Goal: Task Accomplishment & Management: Manage account settings

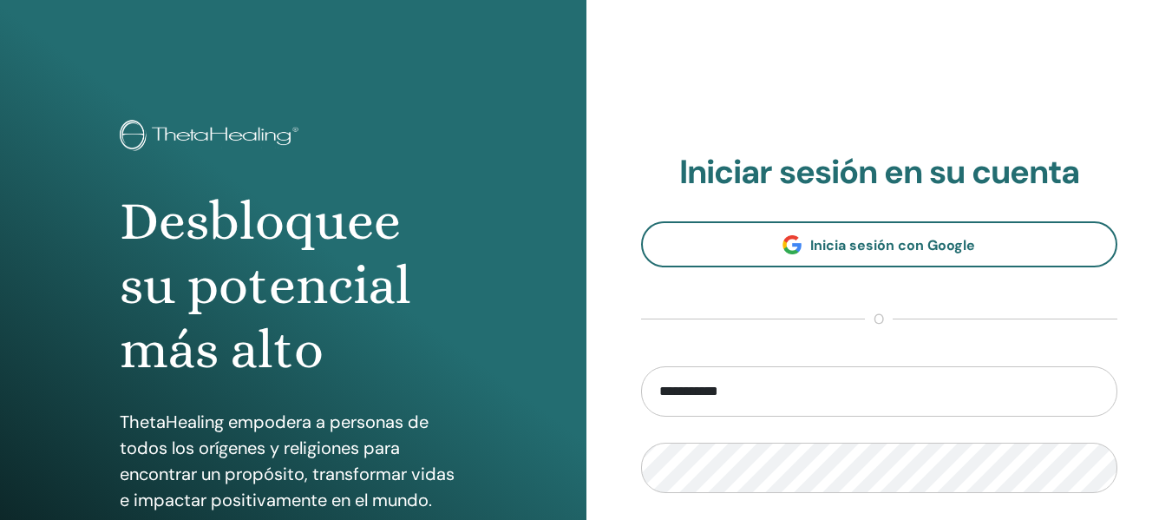
type input "**********"
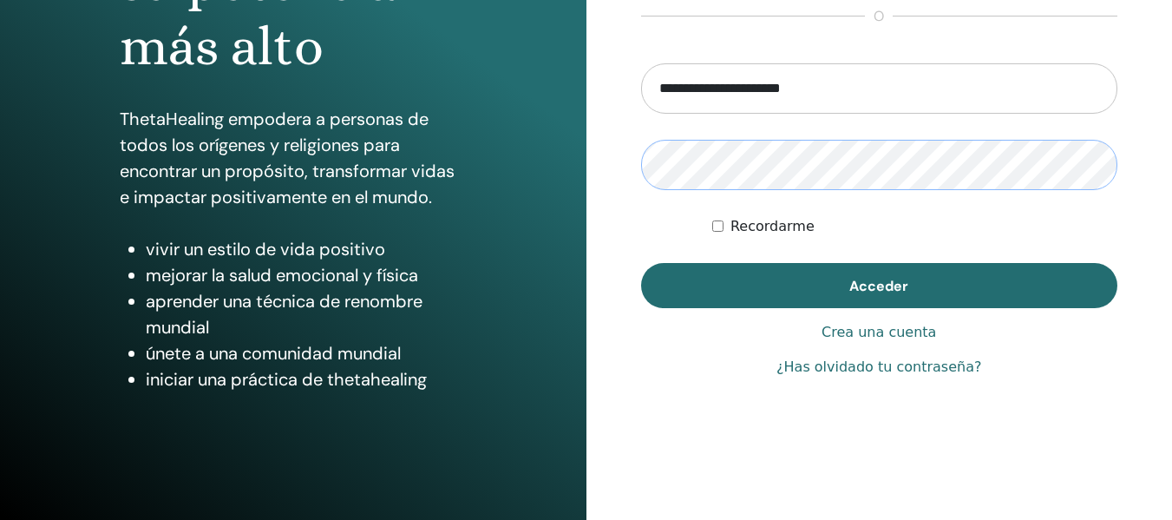
scroll to position [313, 0]
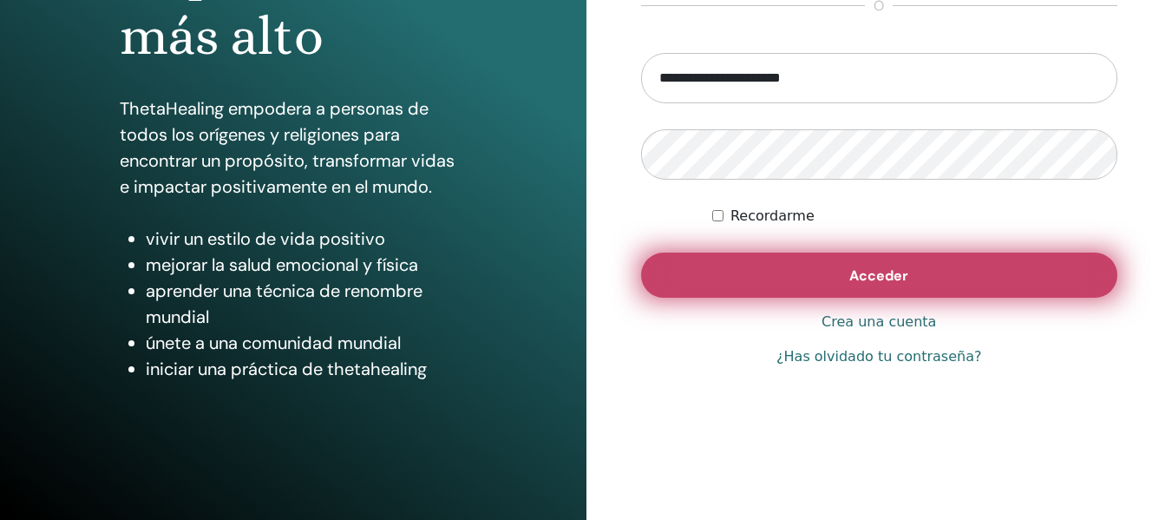
click at [948, 278] on button "Acceder" at bounding box center [879, 275] width 477 height 45
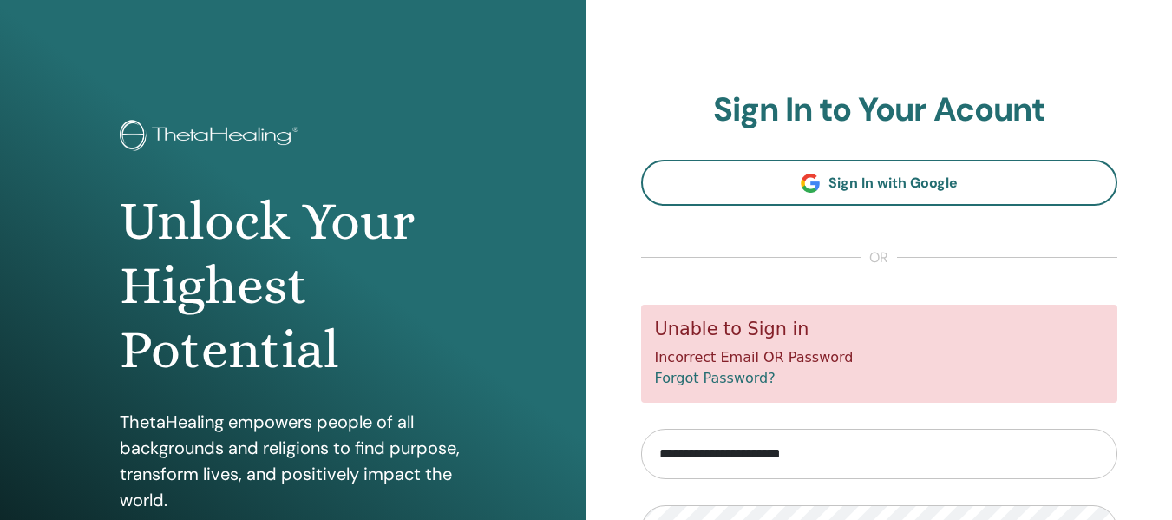
click at [1171, 404] on div "**********" at bounding box center [880, 416] width 587 height 833
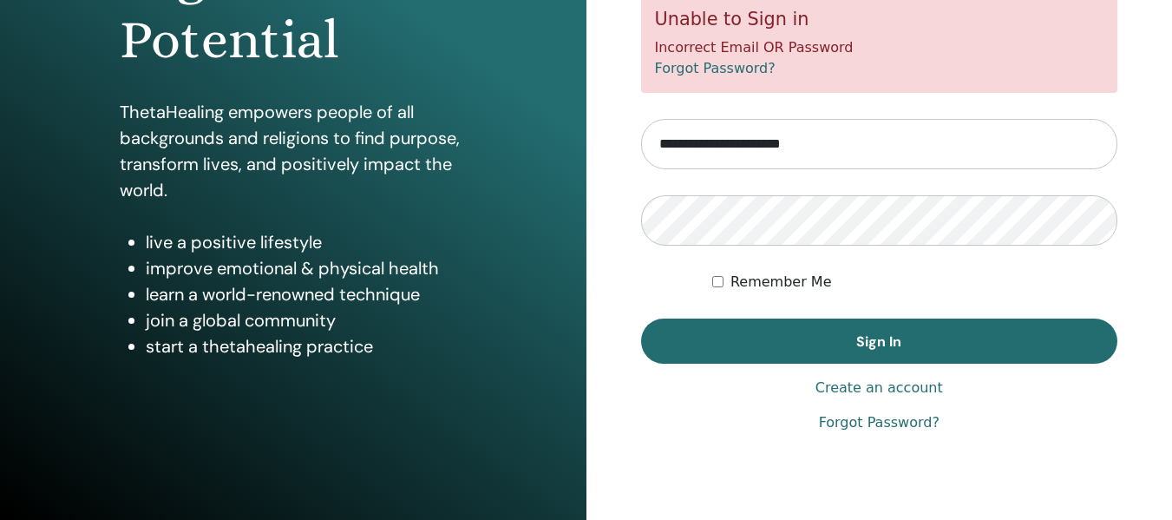
scroll to position [313, 0]
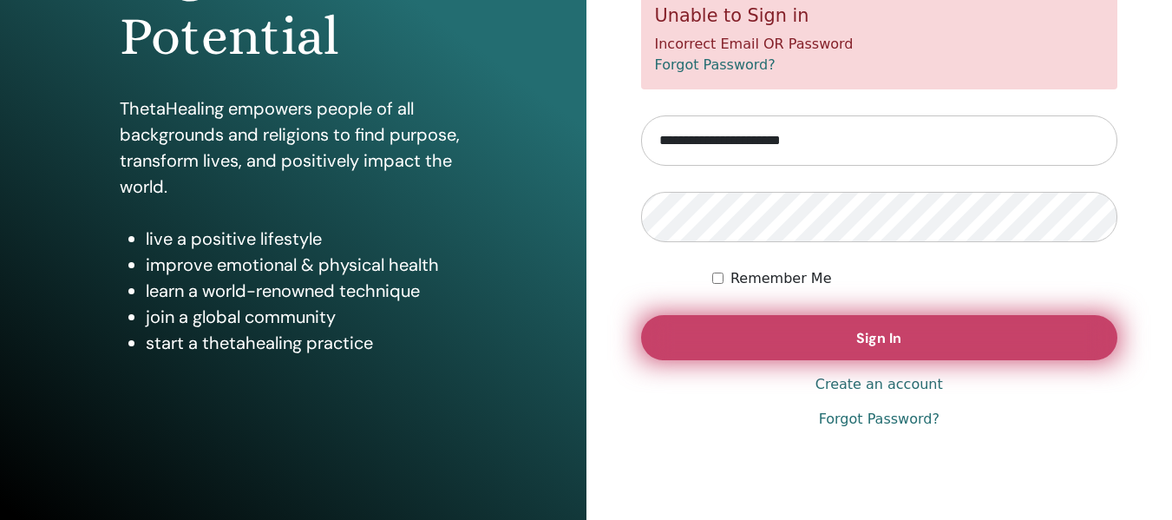
click at [873, 340] on span "Sign In" at bounding box center [878, 338] width 45 height 18
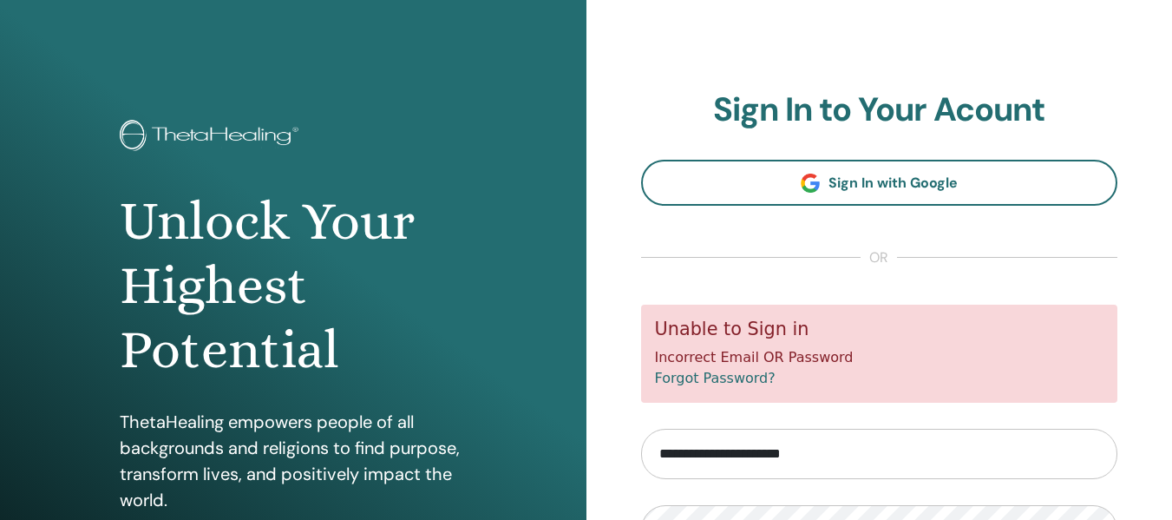
scroll to position [313, 0]
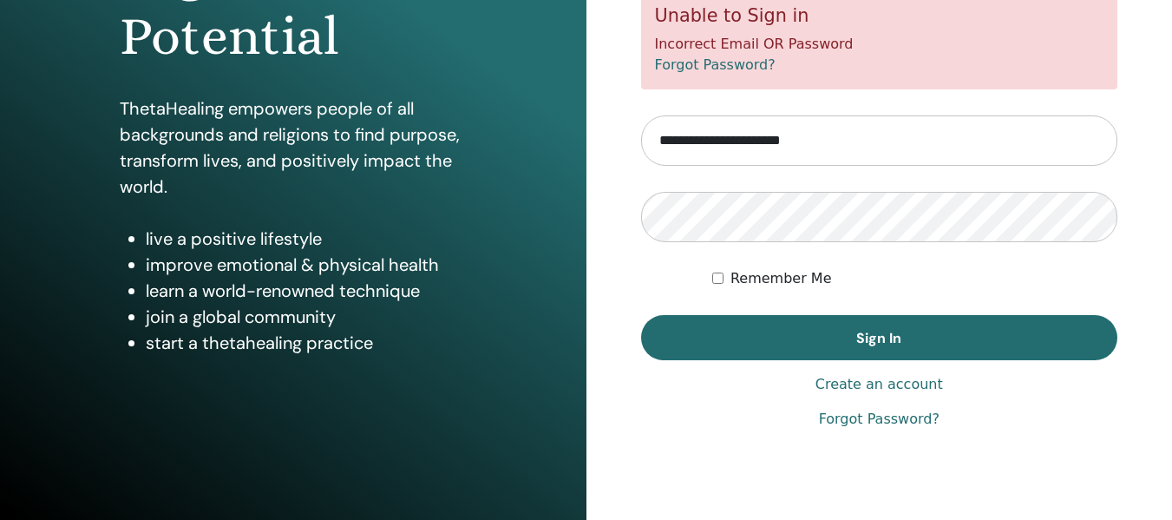
click at [895, 419] on link "Forgot Password?" at bounding box center [879, 419] width 121 height 21
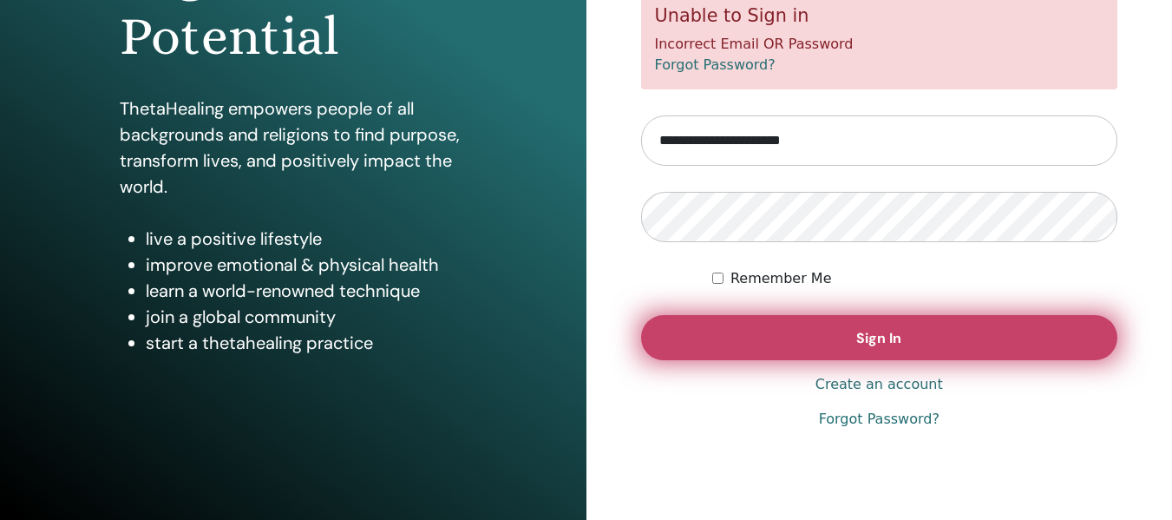
click at [856, 329] on button "Sign In" at bounding box center [879, 337] width 477 height 45
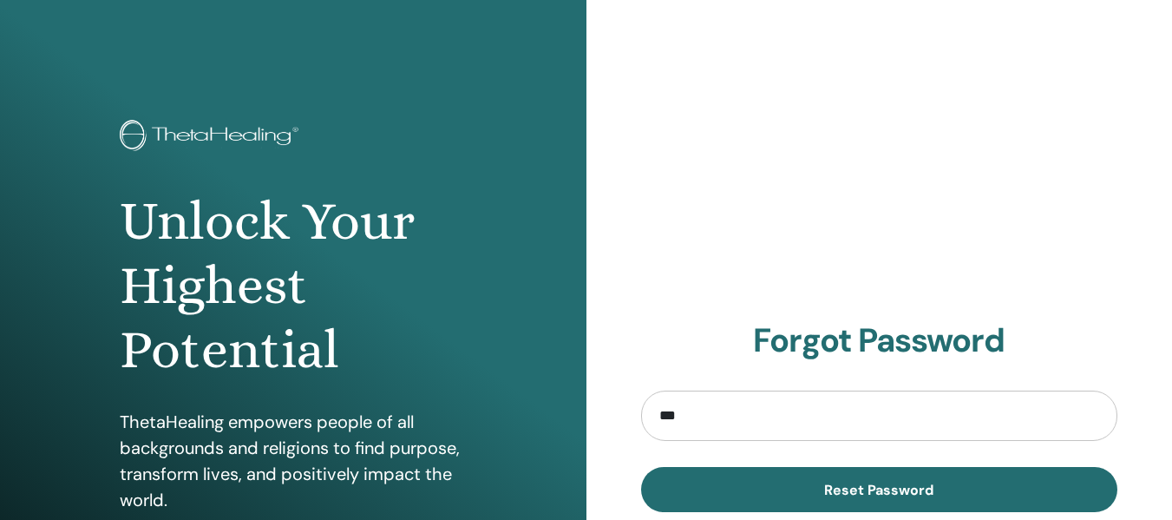
type input "**********"
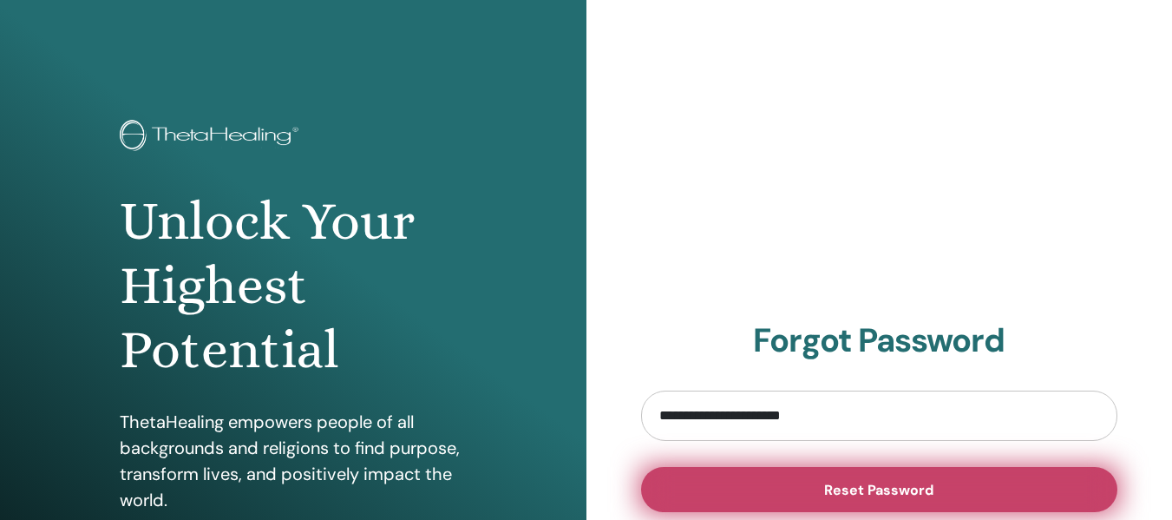
click at [871, 492] on span "Reset Password" at bounding box center [878, 490] width 109 height 18
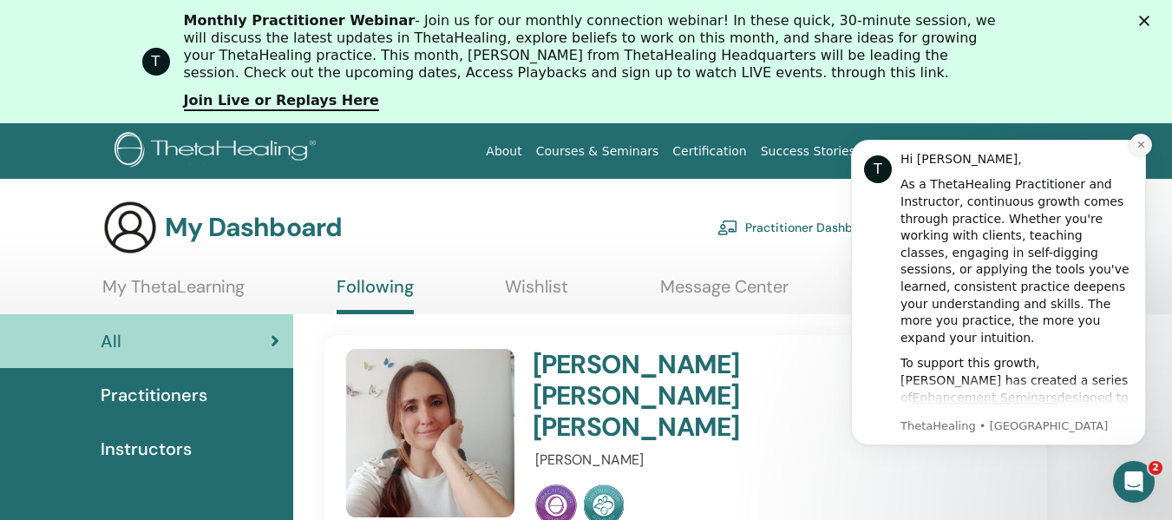
click at [1139, 138] on button "Dismiss notification" at bounding box center [1141, 145] width 23 height 23
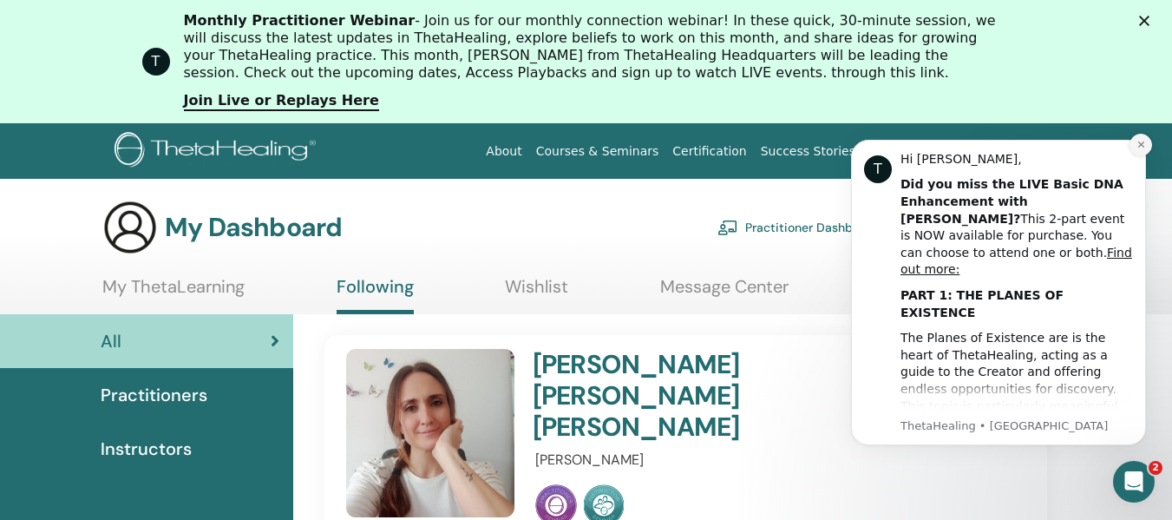
click at [1140, 143] on icon "Dismiss notification" at bounding box center [1141, 144] width 6 height 6
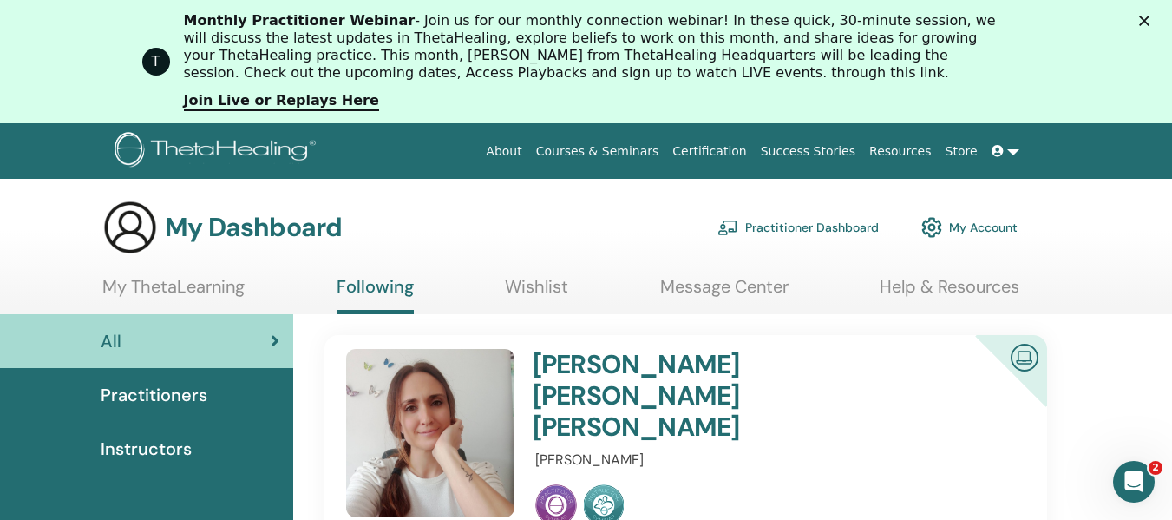
click at [990, 223] on link "My Account" at bounding box center [970, 227] width 96 height 38
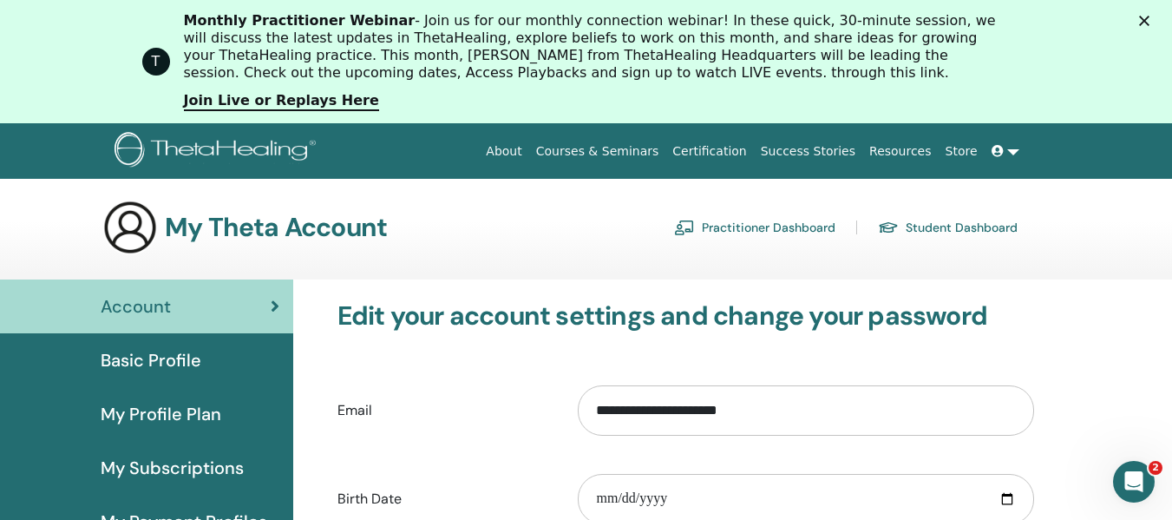
scroll to position [493, 0]
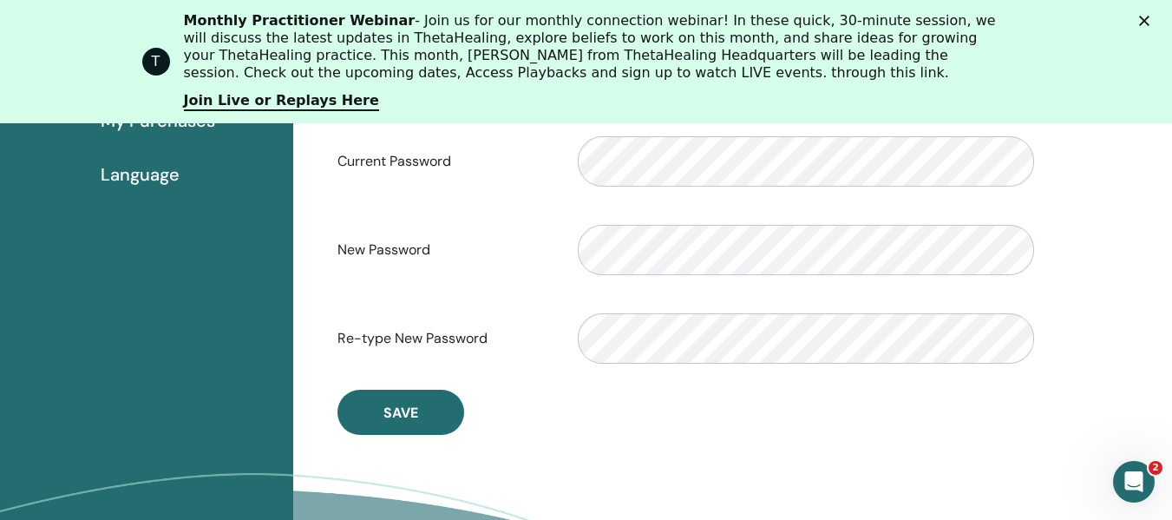
click at [133, 177] on span "Language" at bounding box center [140, 174] width 79 height 26
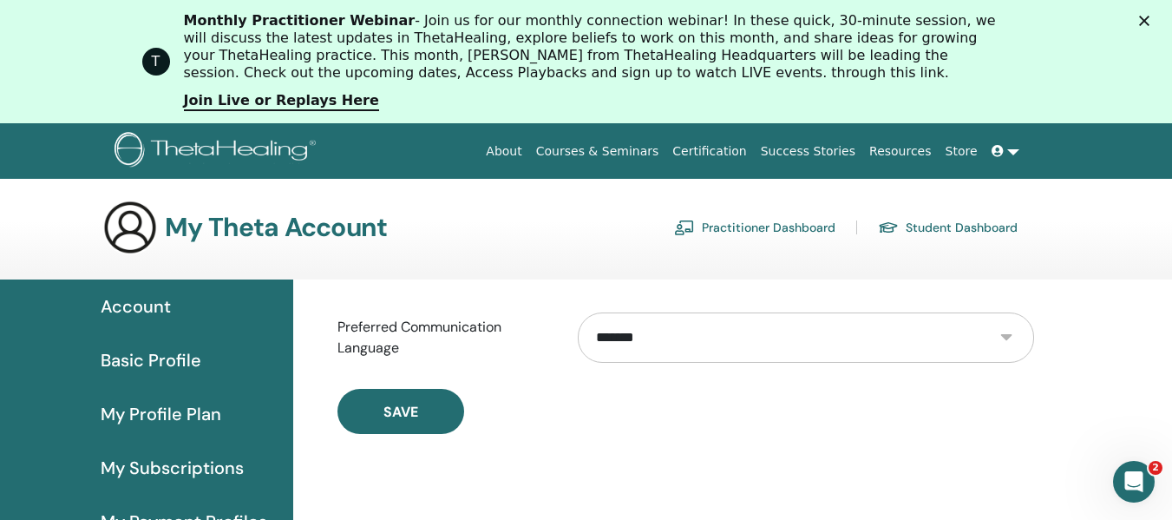
click at [1006, 344] on select "**********" at bounding box center [806, 337] width 456 height 50
select select "***"
click at [578, 312] on select "**********" at bounding box center [806, 337] width 456 height 50
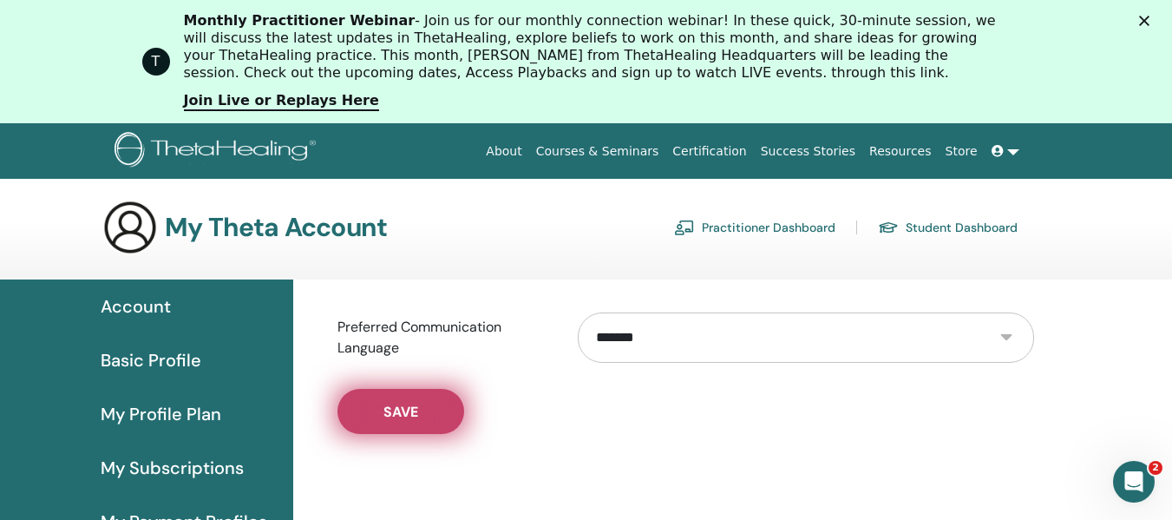
click at [392, 398] on button "Save" at bounding box center [401, 411] width 127 height 45
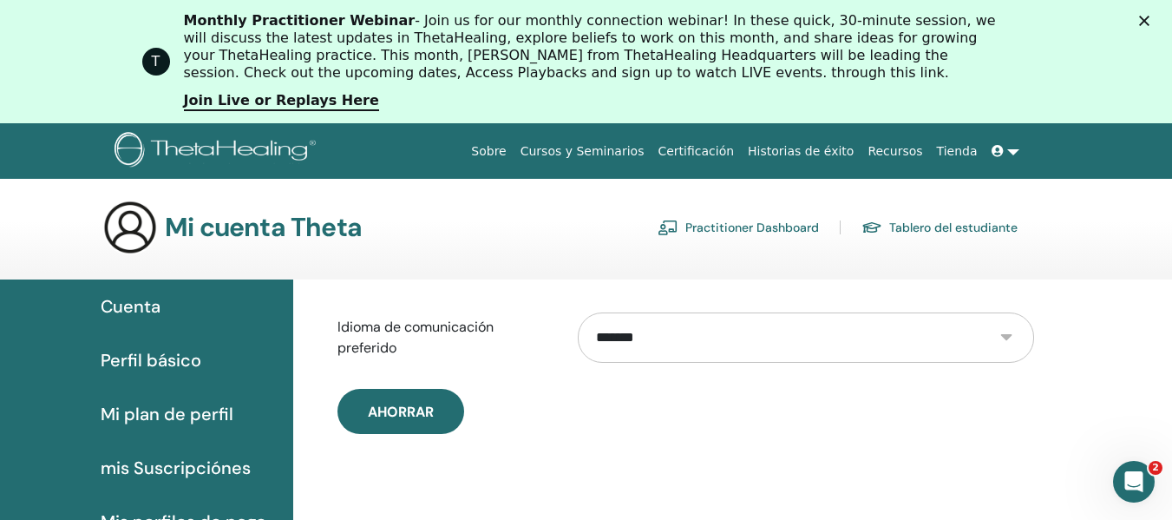
click at [635, 143] on link "Cursos y Seminarios" at bounding box center [583, 151] width 138 height 32
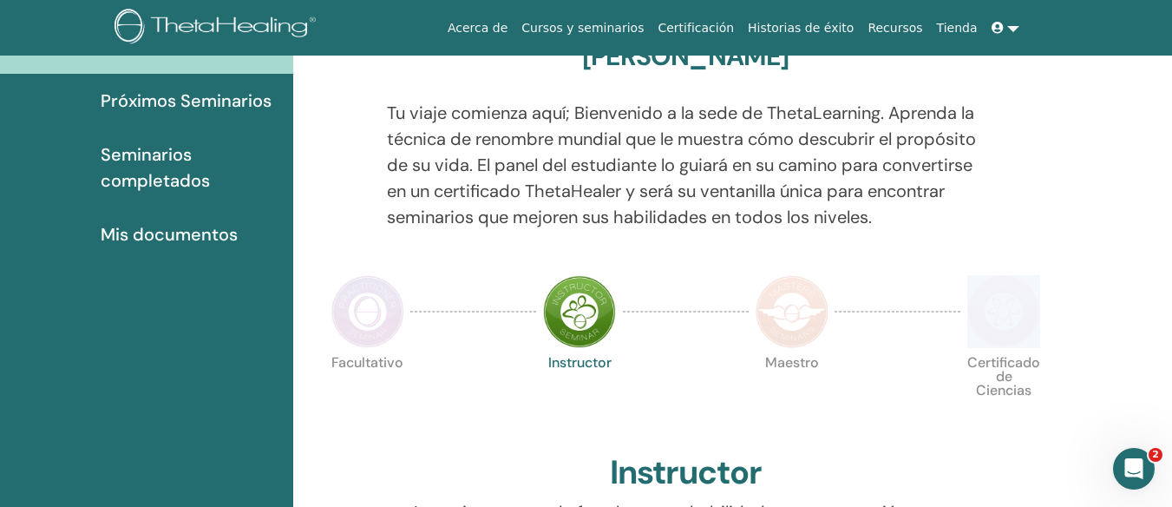
click at [1171, 336] on html "Acerca de Cursos y seminarios Certificación Historias de éxito Recursos Tienda …" at bounding box center [586, 82] width 1172 height 507
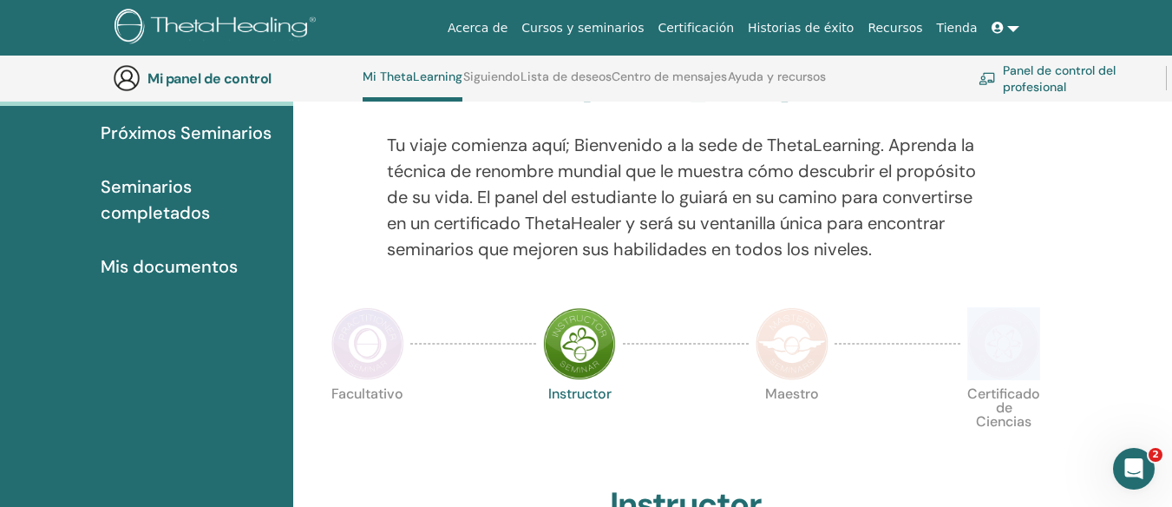
click at [1171, 322] on html "Acerca de Cursos y seminarios Certificación Historias de éxito Recursos Tienda …" at bounding box center [586, 68] width 1172 height 507
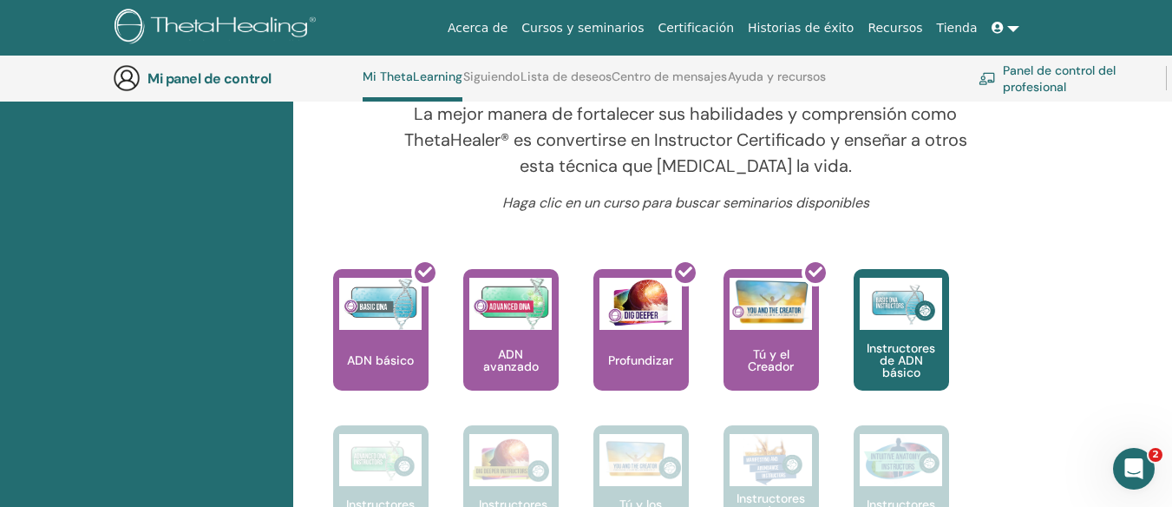
scroll to position [625, 0]
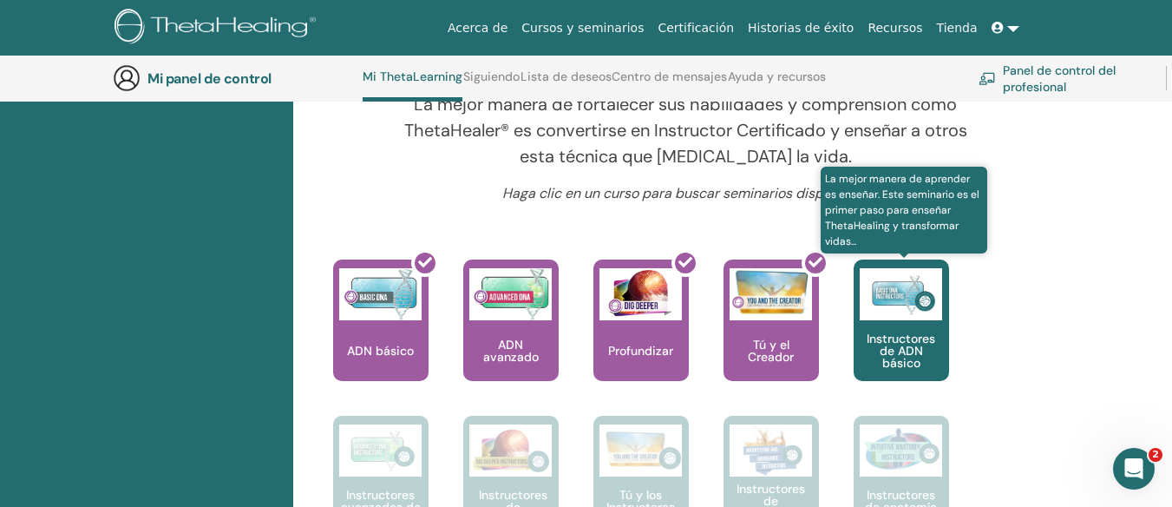
click at [884, 346] on font "Instructores de ADN básico" at bounding box center [901, 351] width 69 height 40
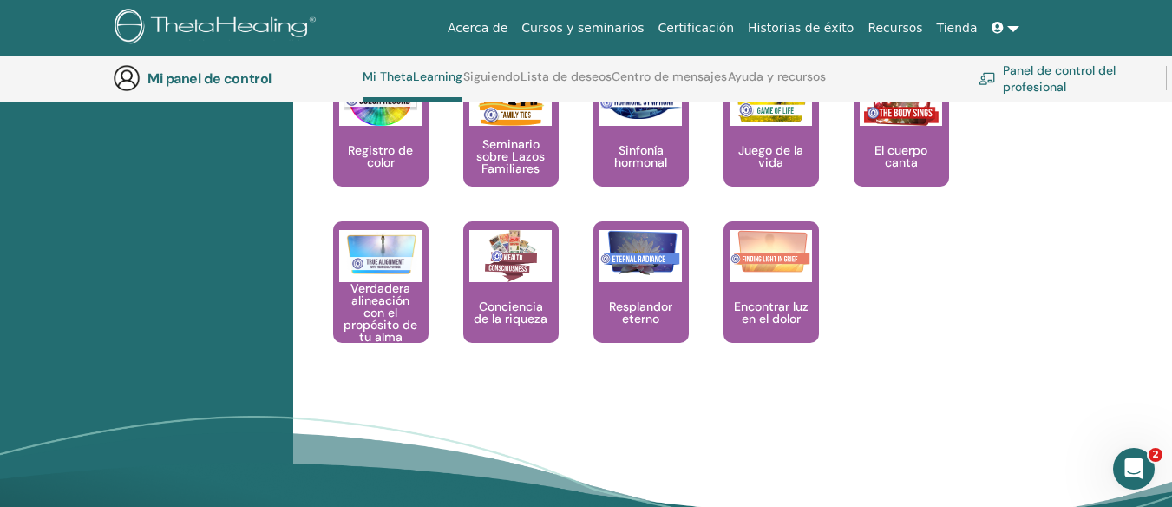
scroll to position [1944, 0]
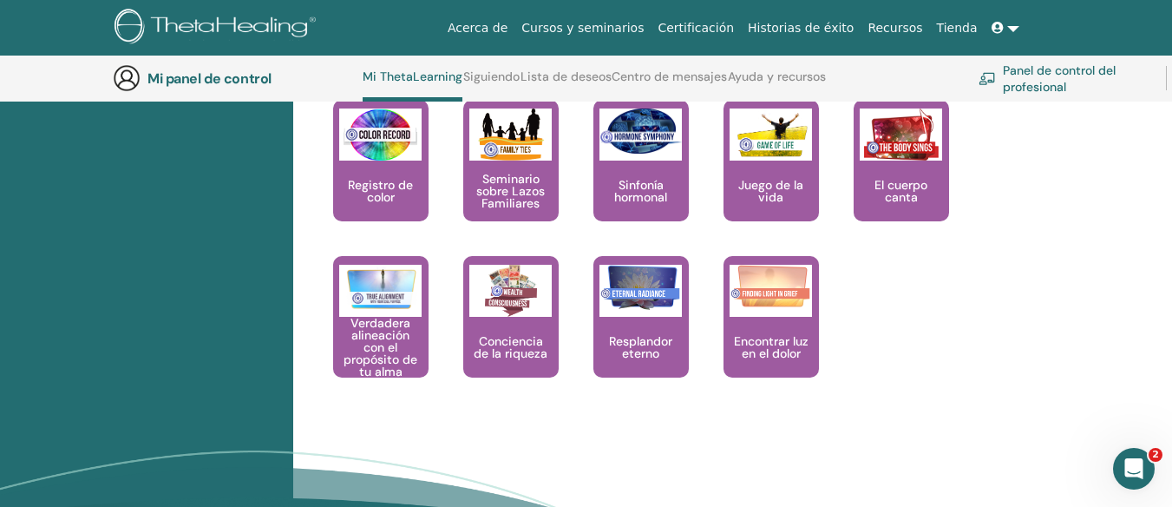
click at [507, 149] on img at bounding box center [510, 134] width 82 height 52
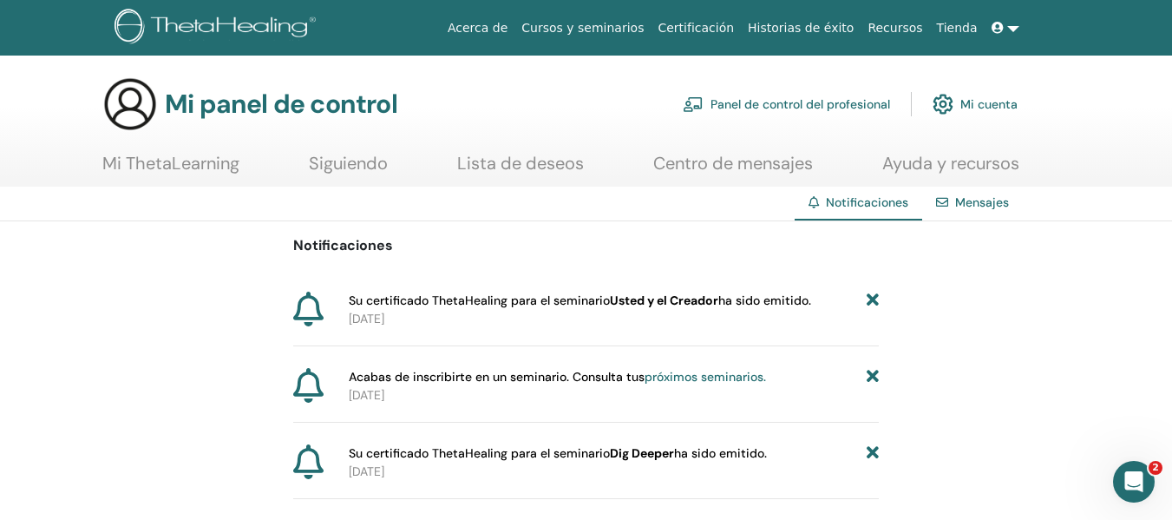
click at [533, 157] on font "Lista de deseos" at bounding box center [520, 163] width 127 height 23
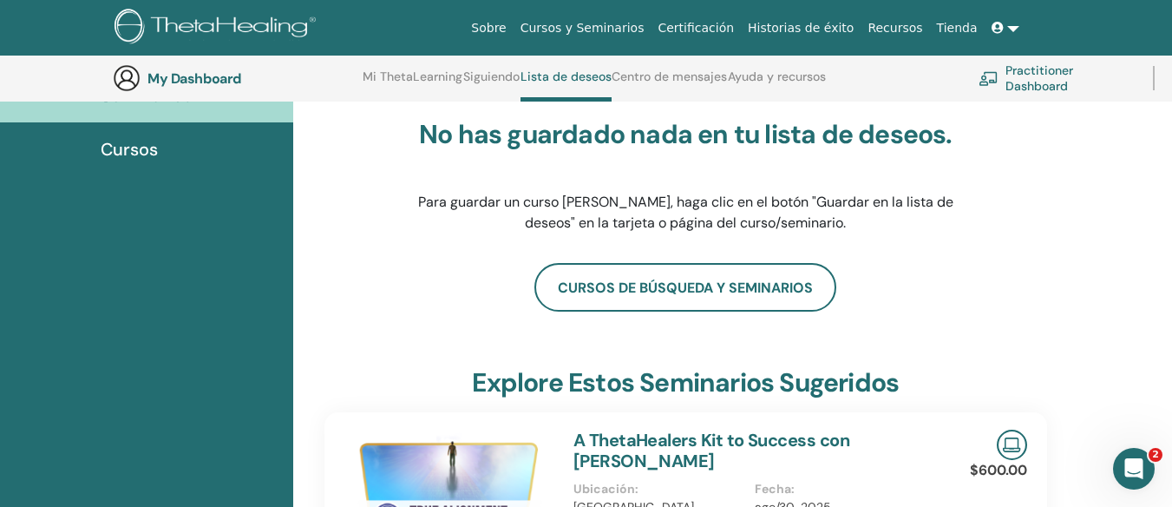
scroll to position [185, 0]
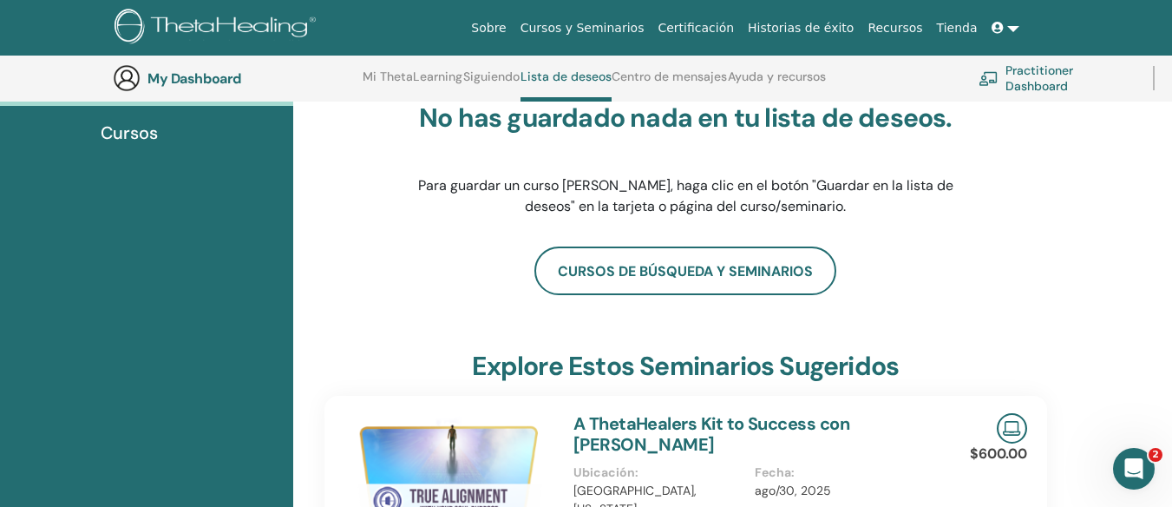
click at [1171, 322] on html "Sobre Cursos y Seminarios Certificación Historias de éxito Recursos [GEOGRAPHIC…" at bounding box center [586, 68] width 1172 height 507
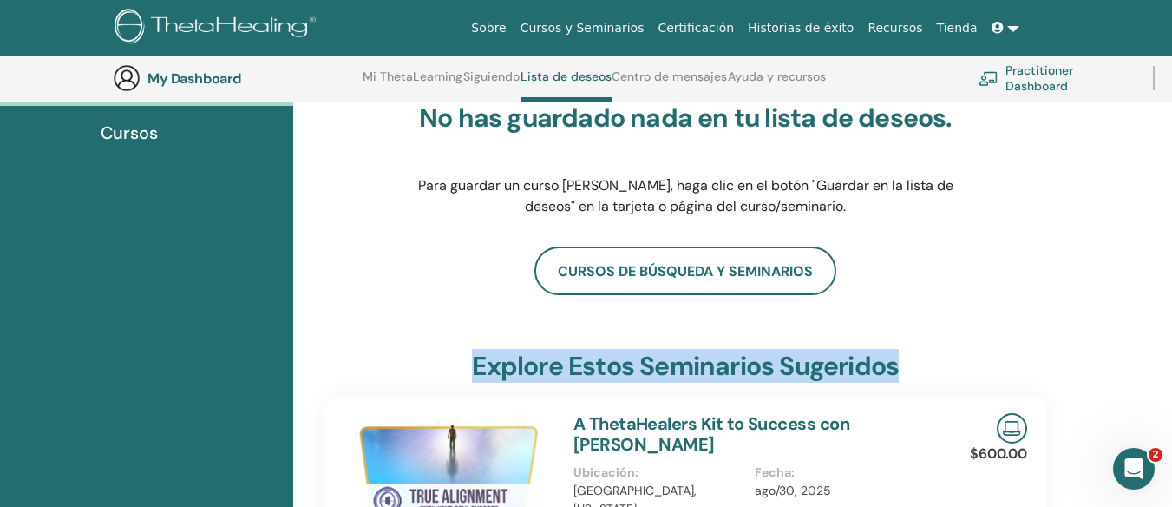
click at [1171, 322] on html "Sobre Cursos y Seminarios Certificación Historias de éxito Recursos [GEOGRAPHIC…" at bounding box center [586, 68] width 1172 height 507
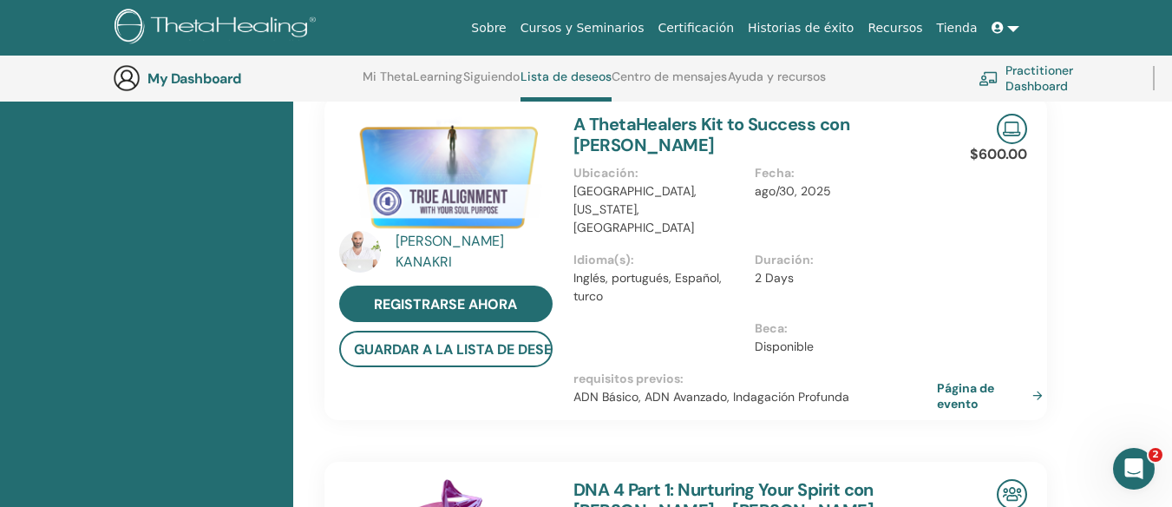
scroll to position [464, 0]
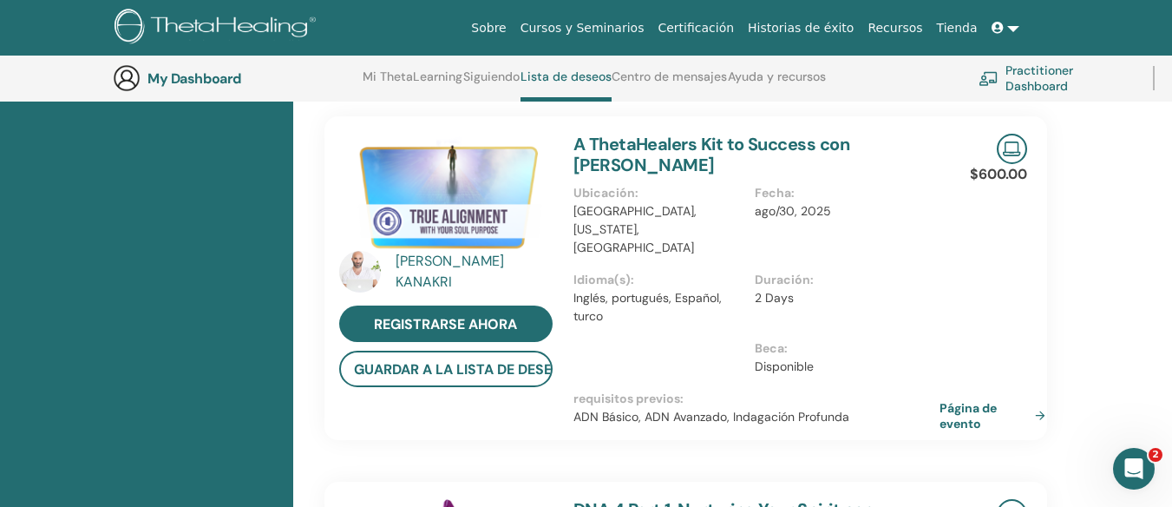
click at [974, 400] on link "Página de evento" at bounding box center [996, 415] width 113 height 31
